Goal: Task Accomplishment & Management: Manage account settings

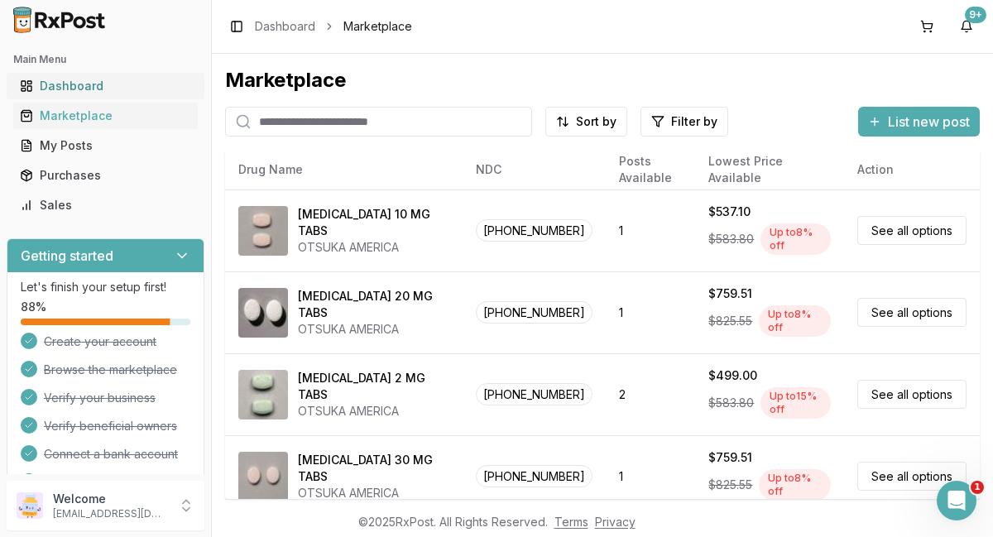
click at [77, 88] on div "Dashboard" at bounding box center [105, 86] width 171 height 17
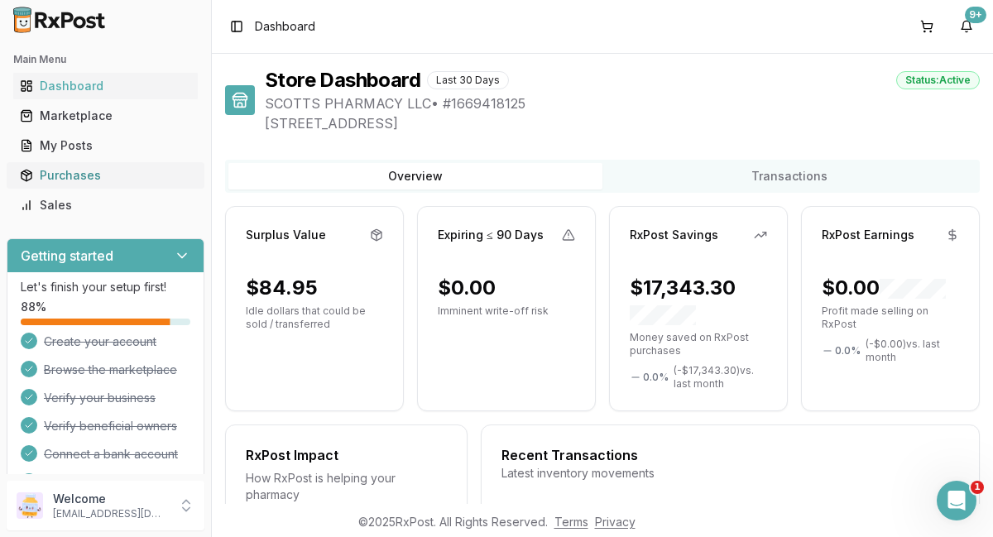
click at [64, 175] on div "Purchases" at bounding box center [105, 175] width 171 height 17
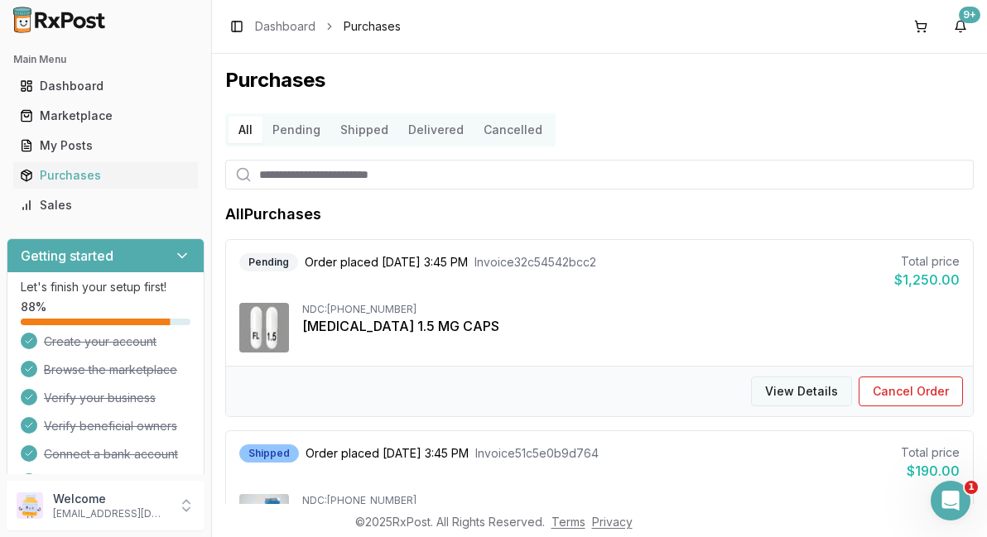
click at [789, 397] on button "View Details" at bounding box center [801, 392] width 101 height 30
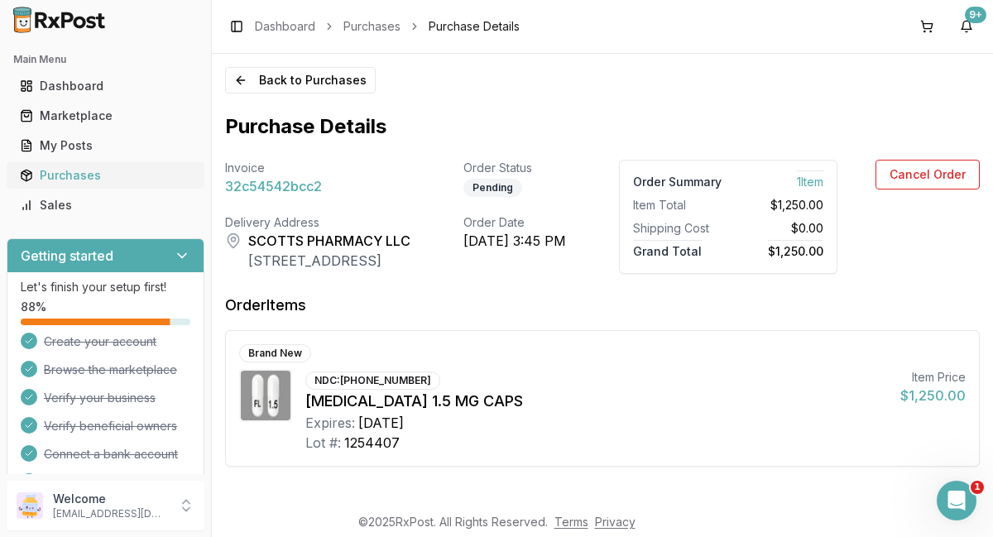
click at [75, 176] on div "Purchases" at bounding box center [105, 175] width 171 height 17
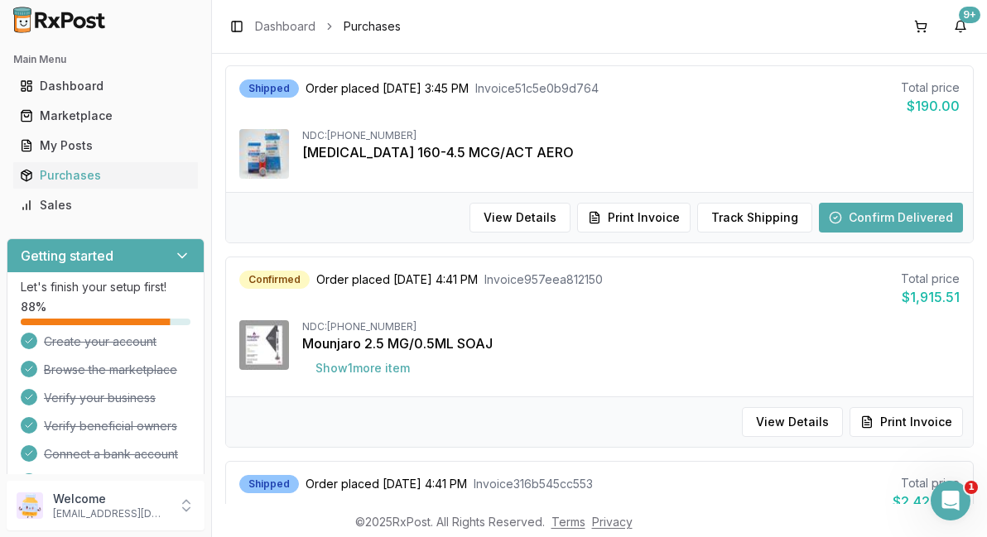
scroll to position [366, 0]
click at [628, 224] on button "Print Invoice" at bounding box center [633, 217] width 113 height 30
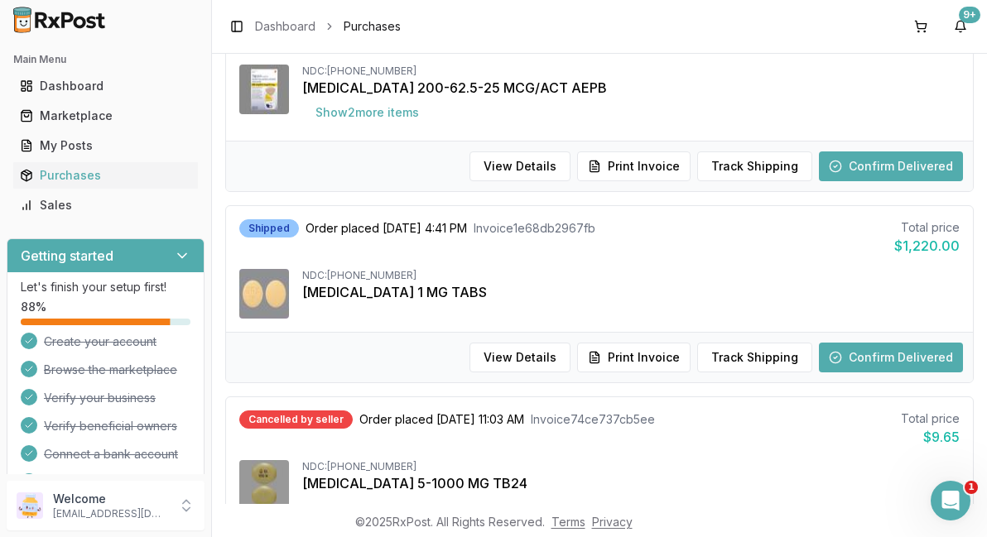
scroll to position [829, 0]
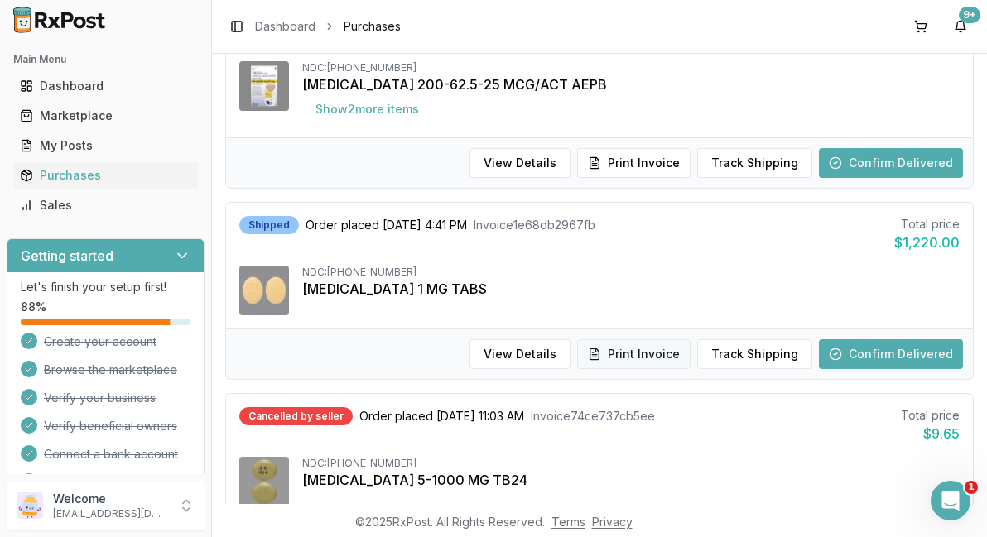
click at [641, 356] on button "Print Invoice" at bounding box center [633, 354] width 113 height 30
